Goal: Information Seeking & Learning: Learn about a topic

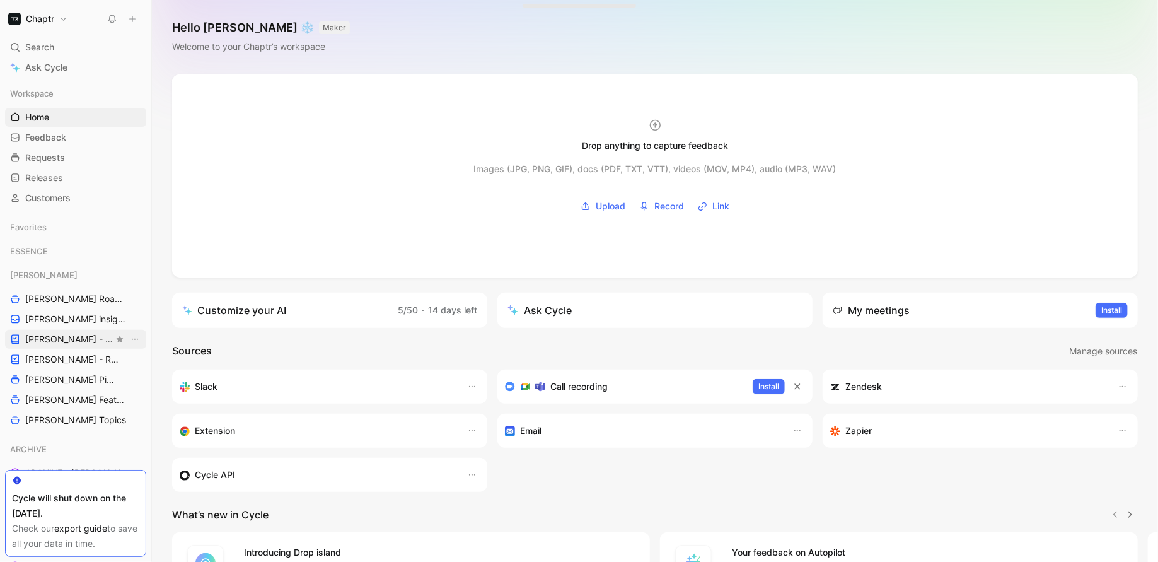
click at [51, 339] on span "[PERSON_NAME] - PLANNINGS" at bounding box center [69, 339] width 88 height 13
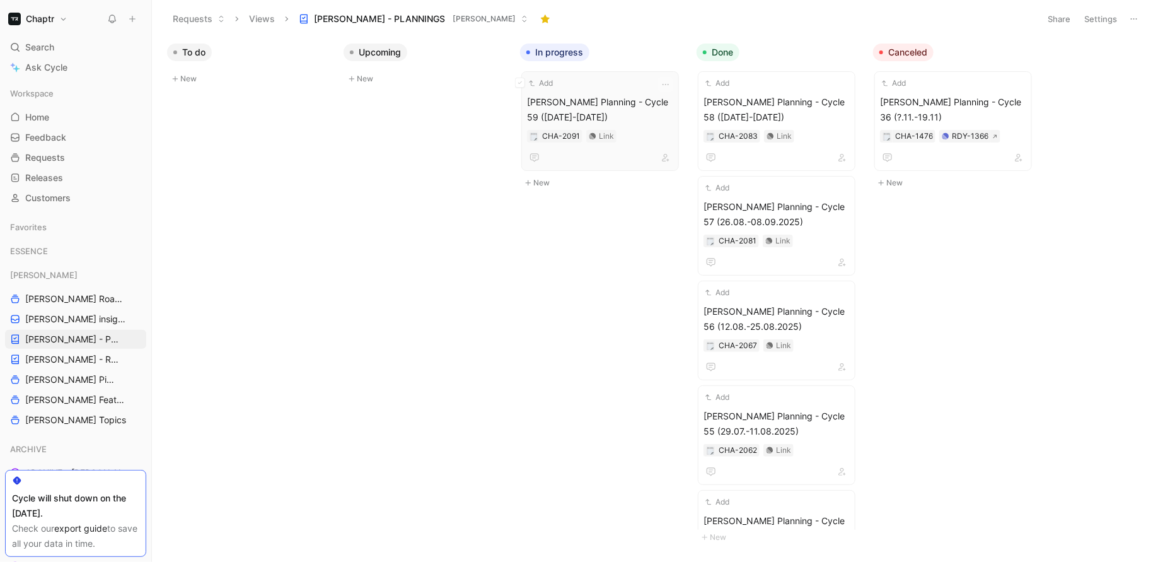
click at [599, 98] on span "[PERSON_NAME] Planning - Cycle 59 ([DATE]-[DATE])" at bounding box center [600, 110] width 146 height 30
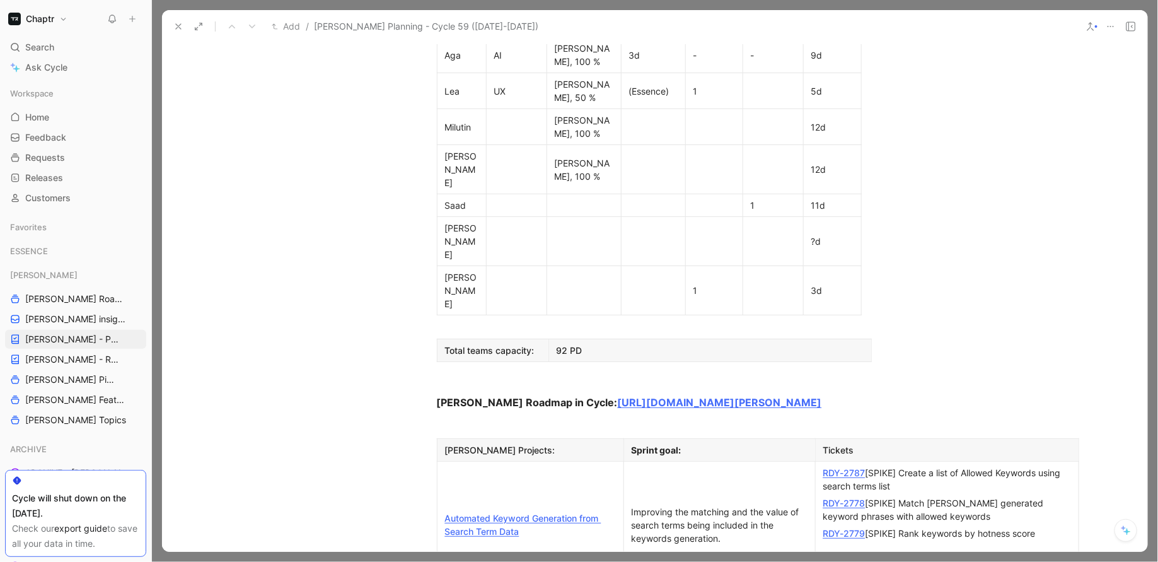
scroll to position [852, 0]
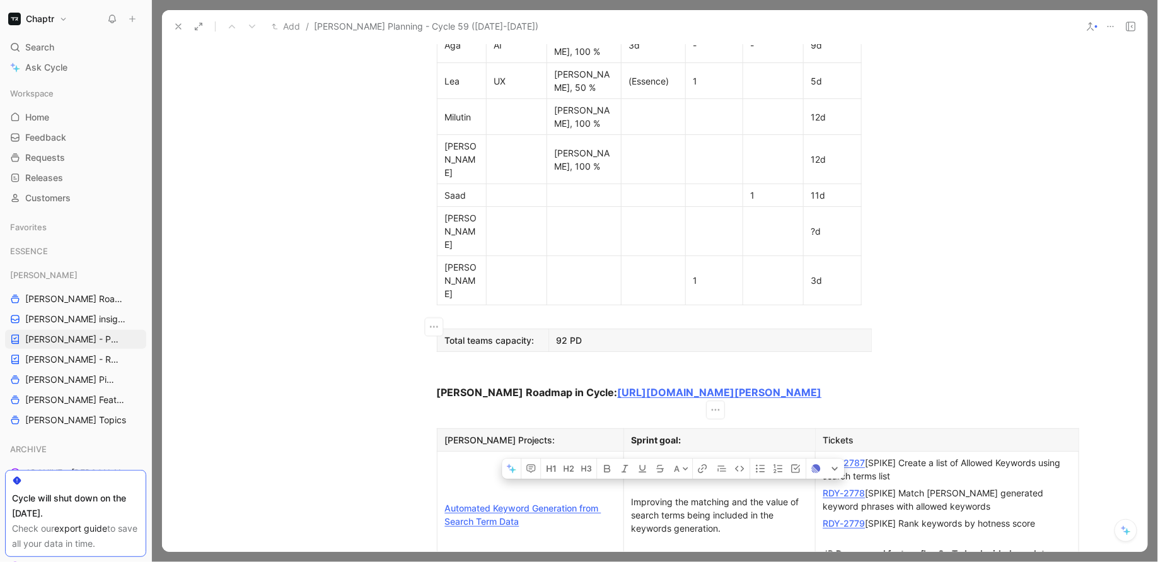
drag, startPoint x: 627, startPoint y: 310, endPoint x: 721, endPoint y: 344, distance: 99.7
click at [721, 495] on div "Improving the matching and the value of search terms being included in the keyw…" at bounding box center [720, 515] width 176 height 40
copy div "Improving the matching and the value of search terms being included in the keyw…"
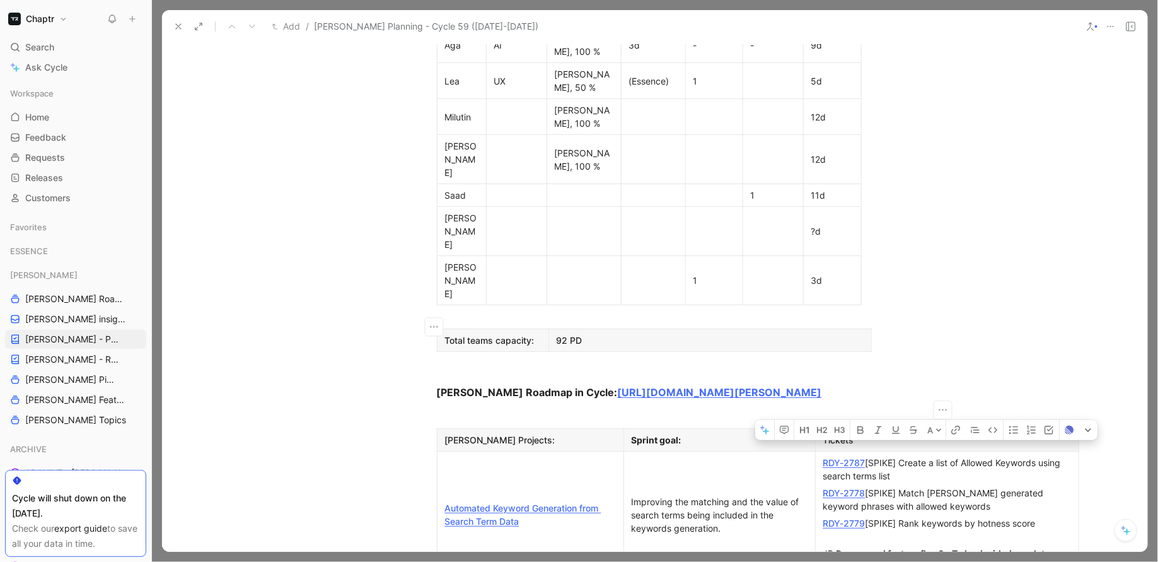
drag, startPoint x: 1044, startPoint y: 340, endPoint x: 818, endPoint y: 272, distance: 235.5
click at [818, 451] on td "RDY-2787 [SPIKE] Create a list of Allowed Keywords using search terms list RDY-…" at bounding box center [947, 514] width 264 height 127
copy td "RDY-2787 [SPIKE] Create a list of Allowed Keywords using search terms list RDY-…"
click at [844, 457] on link "RDY-2787" at bounding box center [844, 462] width 42 height 11
click at [842, 486] on div "RDY-2778 [SPIKE] Match [PERSON_NAME] generated keyword phrases with allowed key…" at bounding box center [947, 499] width 248 height 26
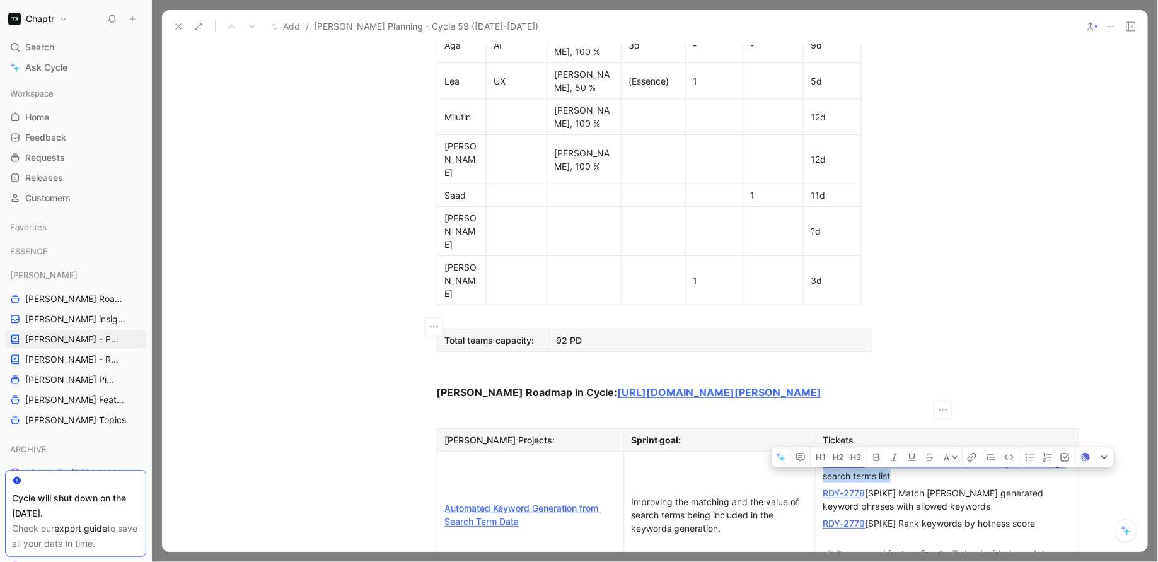
click at [840, 487] on link "RDY-2778" at bounding box center [844, 492] width 42 height 11
click at [840, 518] on link "RDY-2779" at bounding box center [844, 523] width 42 height 11
